Goal: Information Seeking & Learning: Learn about a topic

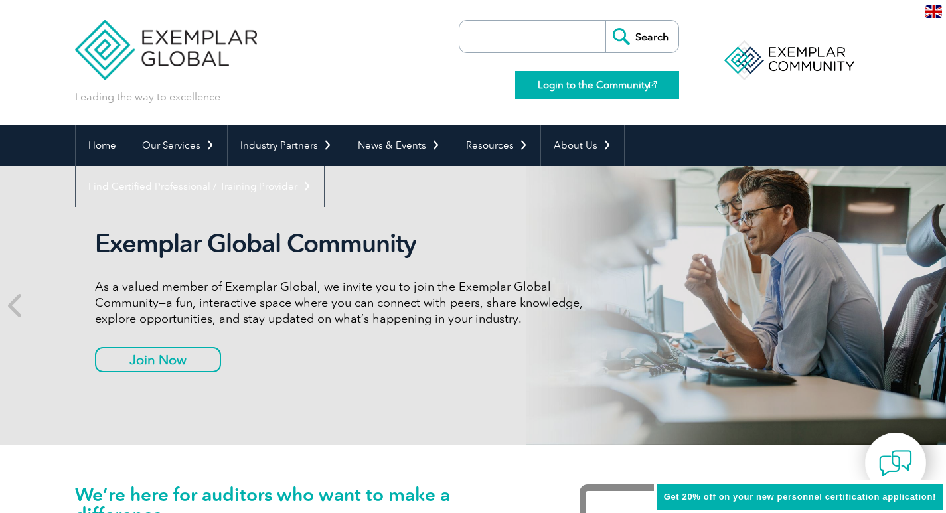
click at [560, 93] on link "Login to the Community" at bounding box center [597, 85] width 164 height 28
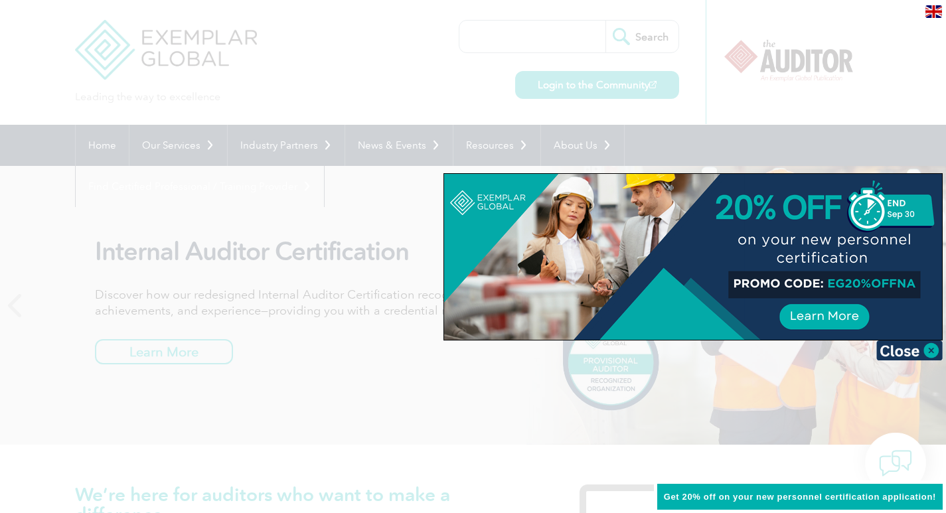
click at [814, 322] on div at bounding box center [693, 257] width 498 height 166
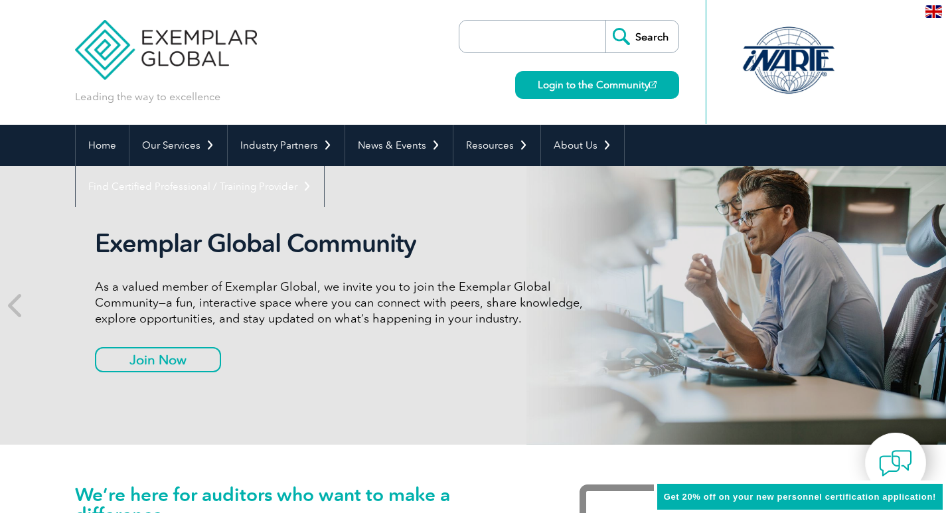
click at [478, 36] on input "search" at bounding box center [535, 37] width 139 height 32
type input "LEAD AUDITIOR"
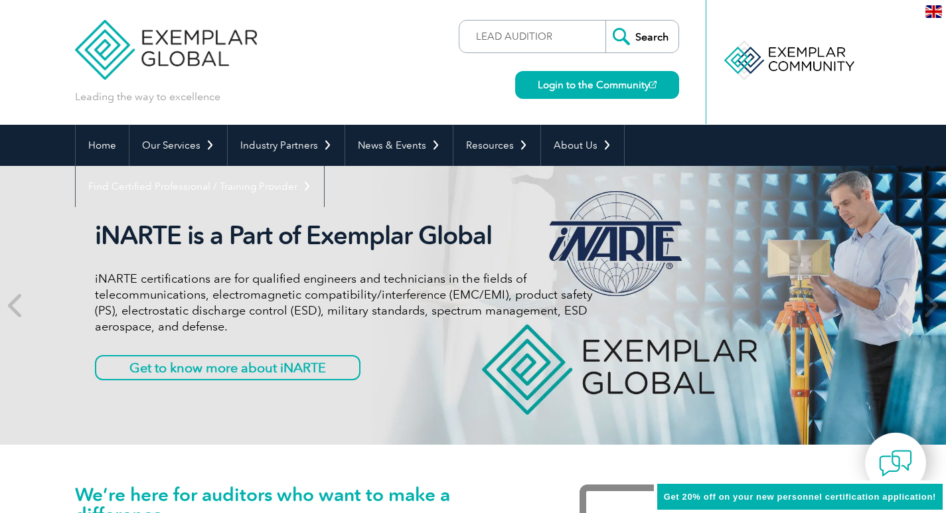
click at [650, 35] on input "Search" at bounding box center [641, 37] width 73 height 32
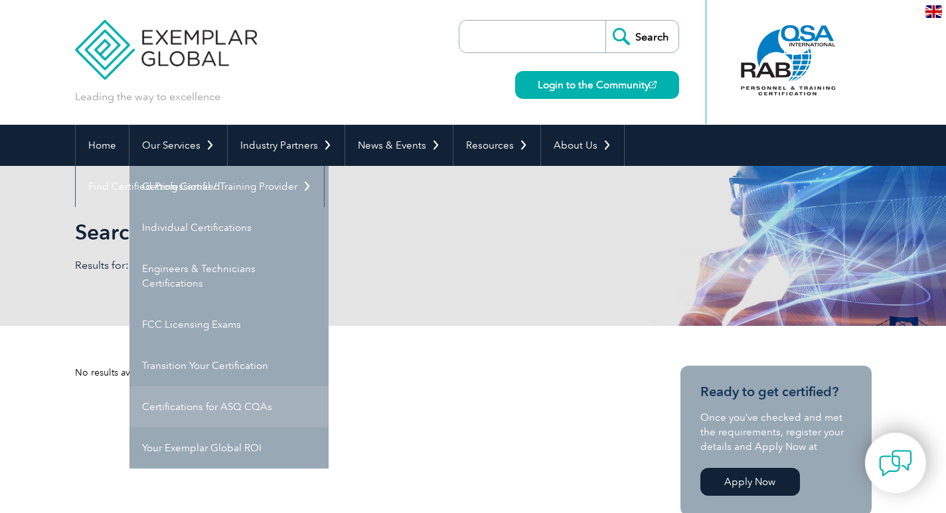
click at [188, 406] on link "Certifications for ASQ CQAs" at bounding box center [228, 406] width 199 height 41
